Goal: Find contact information: Find contact information

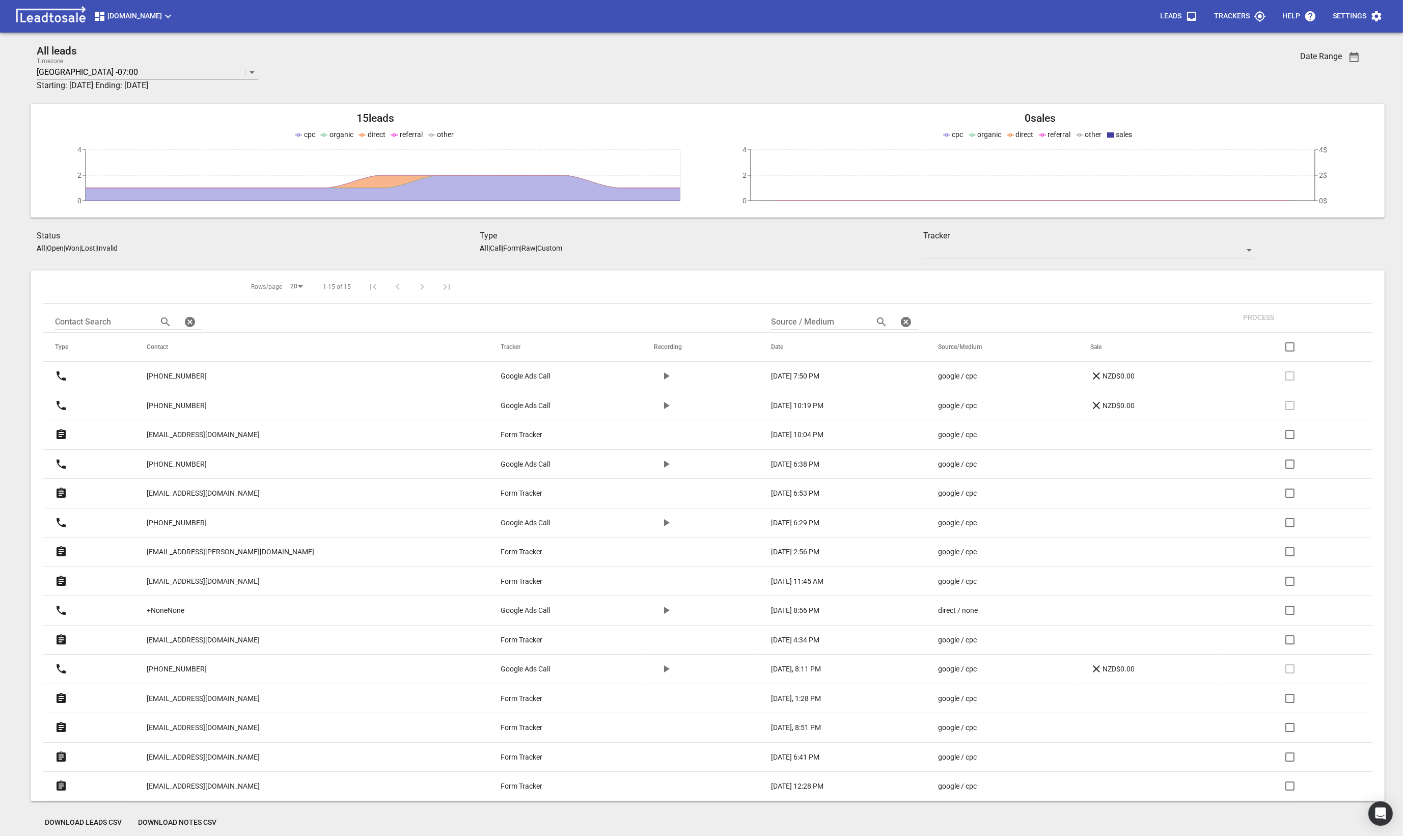
click at [144, 20] on span "[DOMAIN_NAME]" at bounding box center [134, 16] width 80 height 12
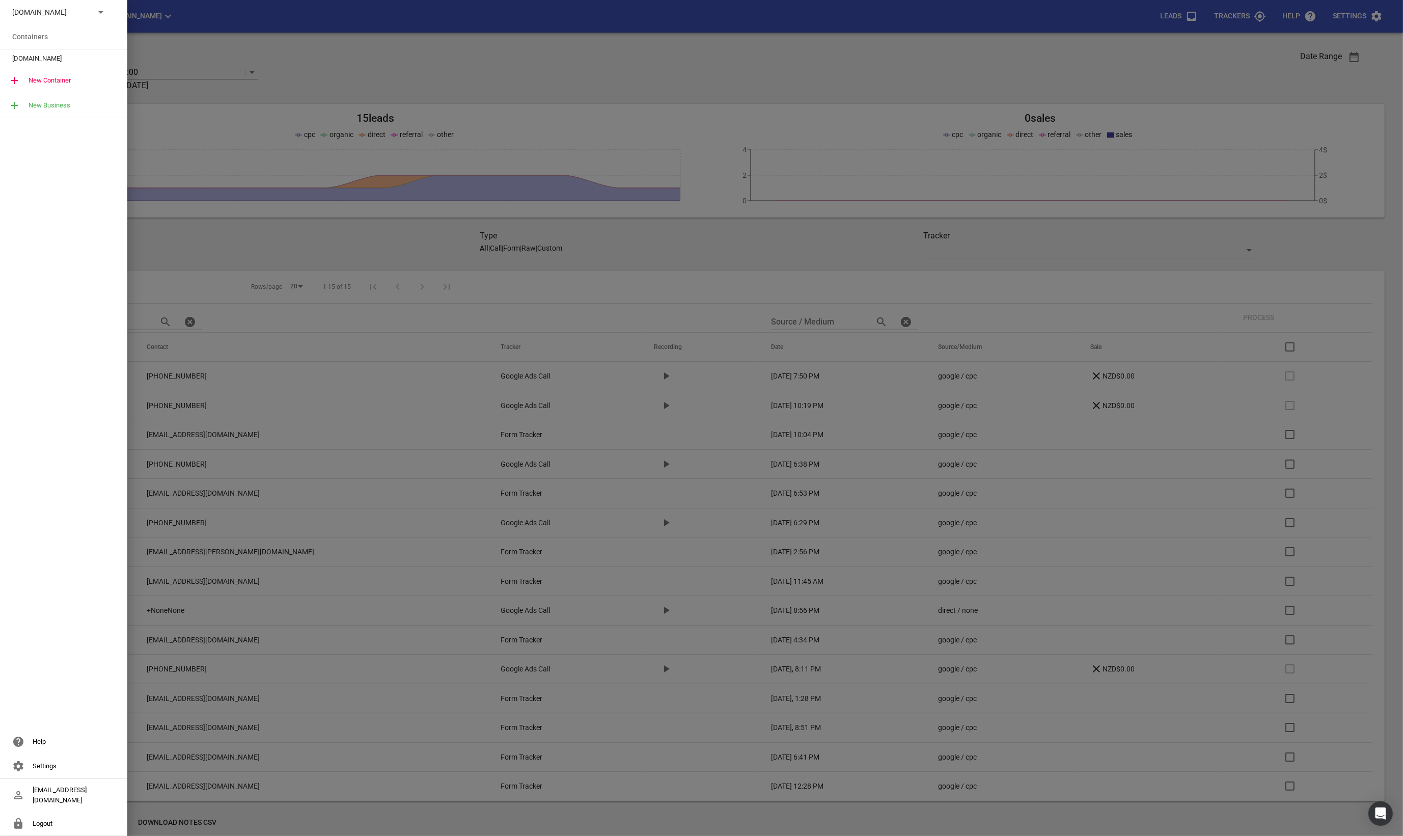
click at [69, 58] on span "[DOMAIN_NAME]" at bounding box center [59, 58] width 95 height 10
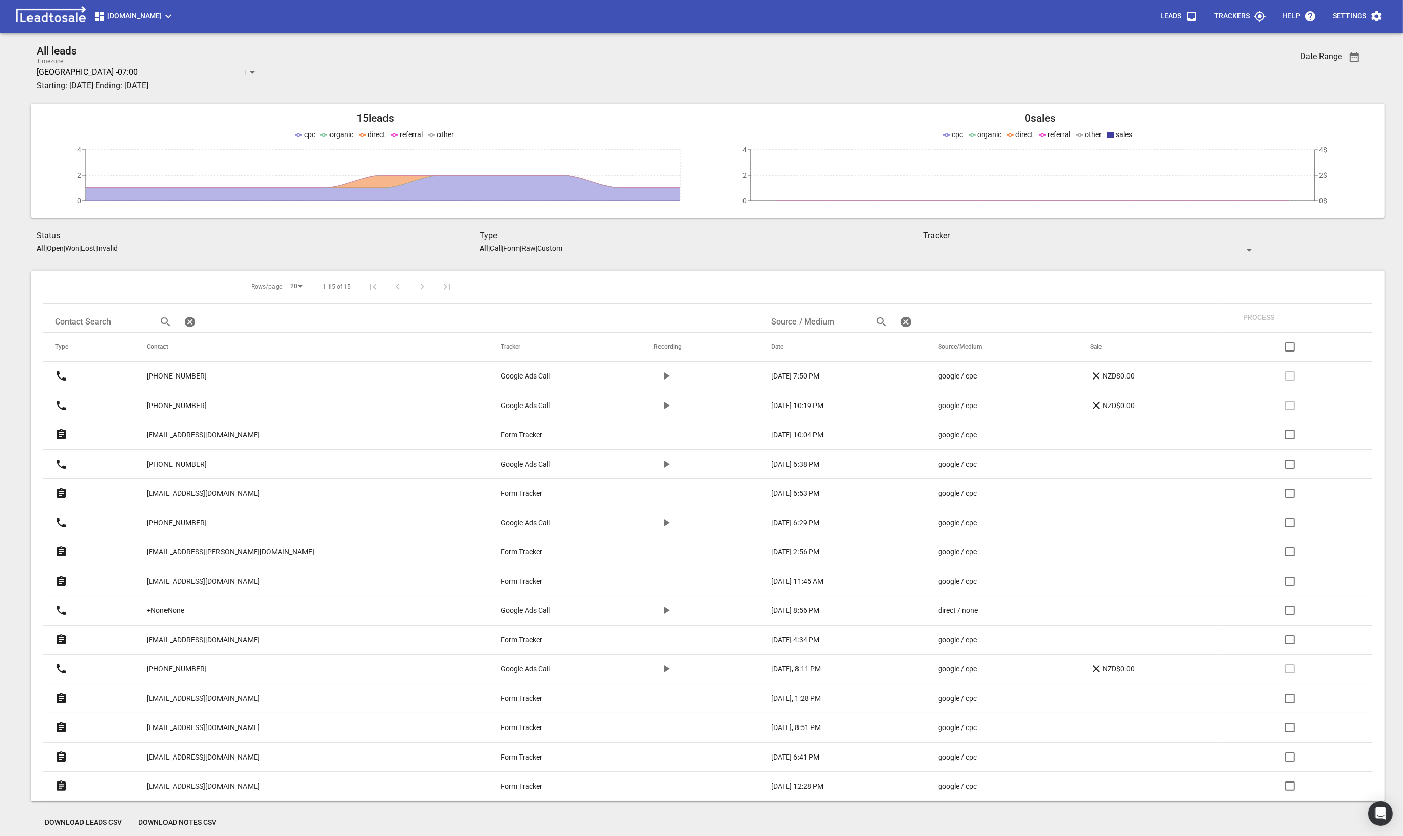
click at [1347, 53] on span "button" at bounding box center [1354, 57] width 24 height 12
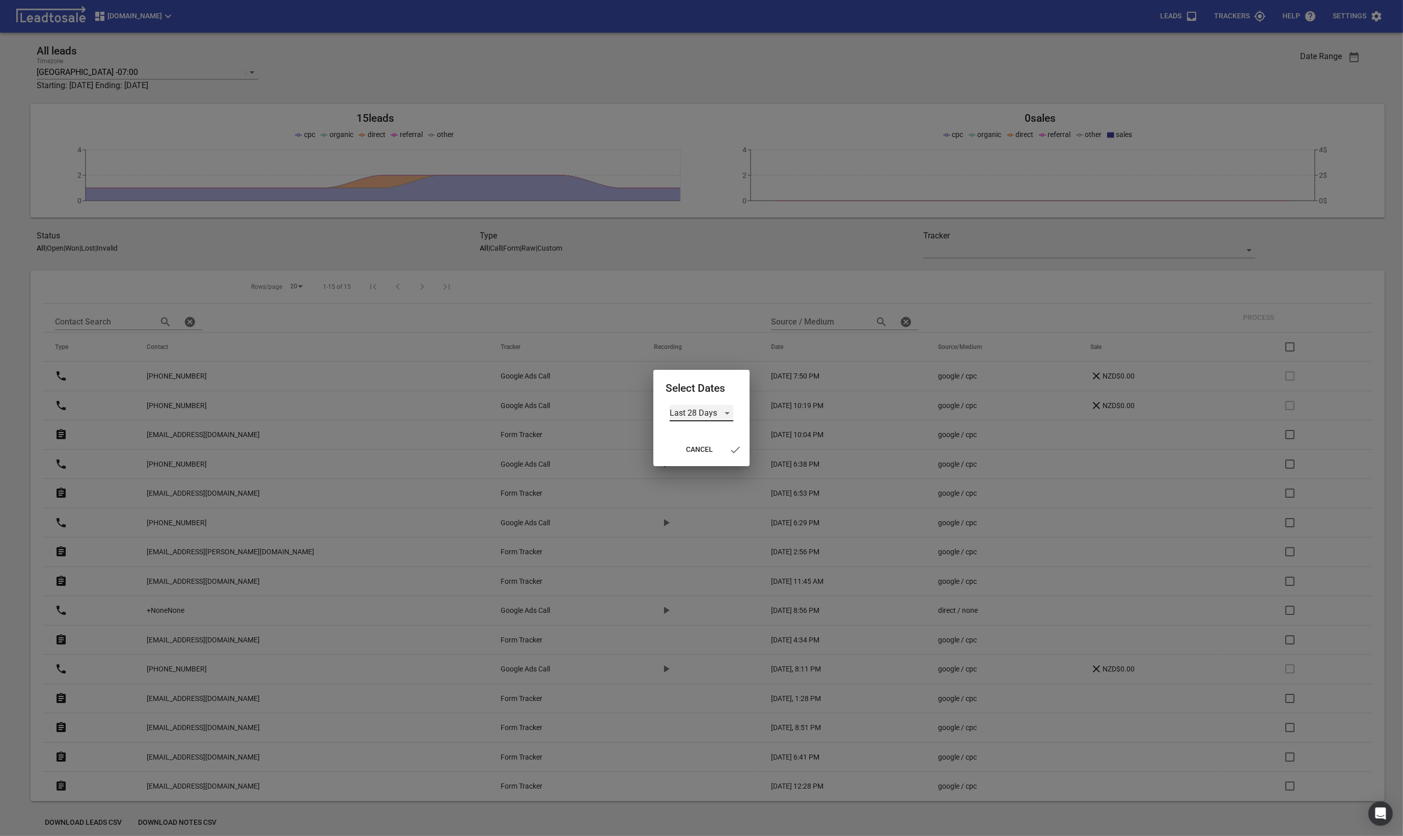
click at [719, 412] on div "Last 28 Days" at bounding box center [702, 413] width 64 height 16
click at [703, 467] on li "All Time" at bounding box center [702, 462] width 64 height 24
click at [727, 450] on icon "button" at bounding box center [729, 450] width 12 height 12
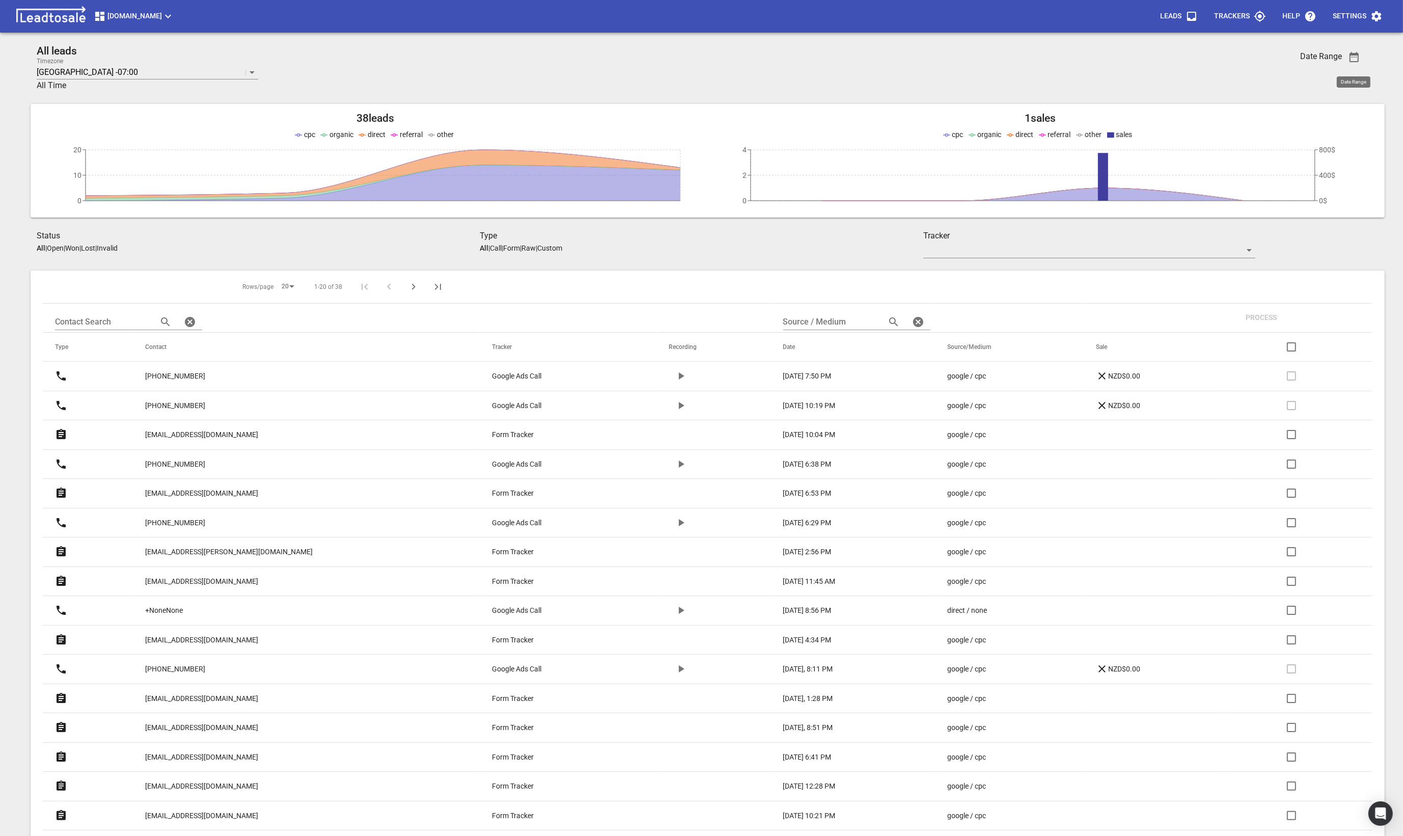
click at [212, 504] on link "[EMAIL_ADDRESS][DOMAIN_NAME]" at bounding box center [201, 493] width 113 height 25
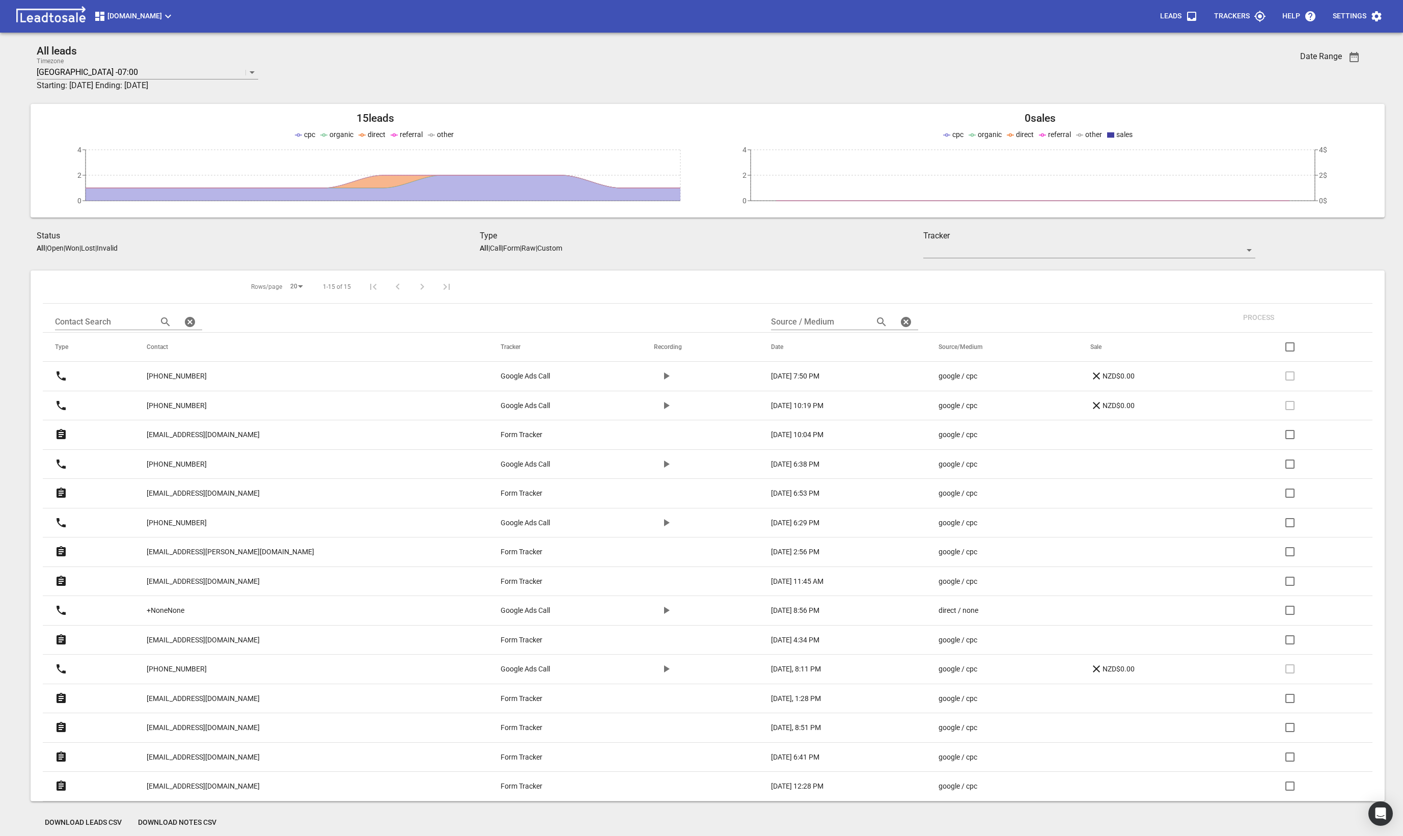
scroll to position [45, 0]
